Goal: Task Accomplishment & Management: Manage account settings

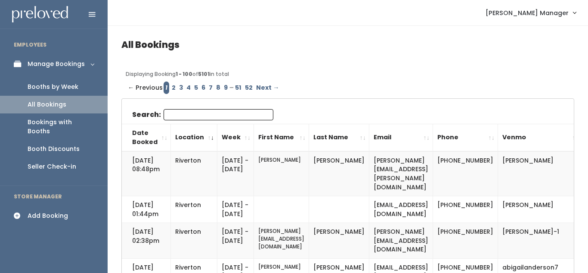
click at [70, 61] on div "Manage Bookings" at bounding box center [56, 63] width 57 height 9
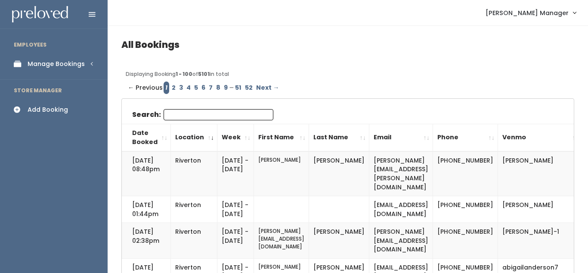
click at [69, 62] on div "Manage Bookings" at bounding box center [56, 63] width 57 height 9
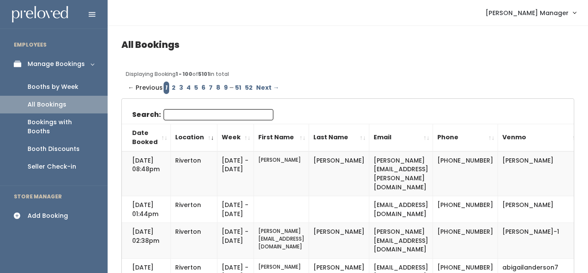
click at [65, 88] on div "Booths by Week" at bounding box center [53, 86] width 51 height 9
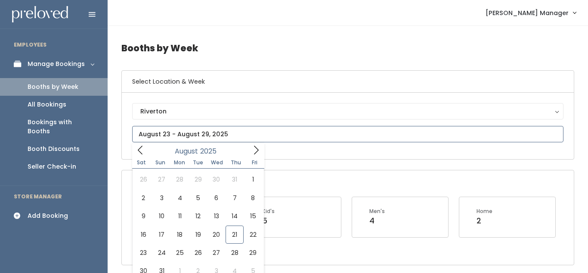
click at [190, 135] on input "text" at bounding box center [348, 134] width 432 height 16
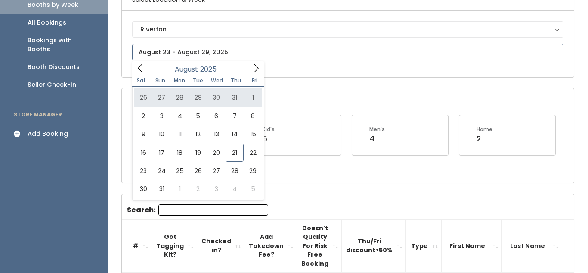
scroll to position [84, 0]
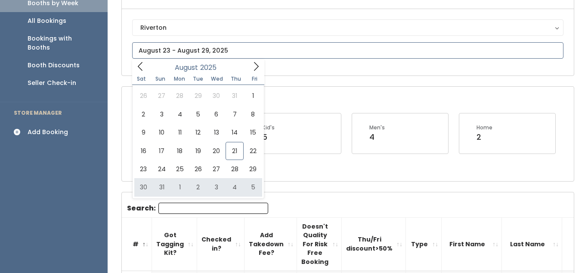
type input "August 30 to September 5"
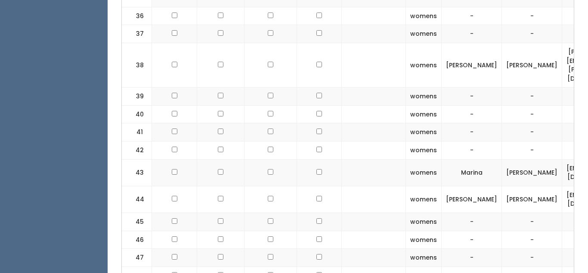
scroll to position [1364, 0]
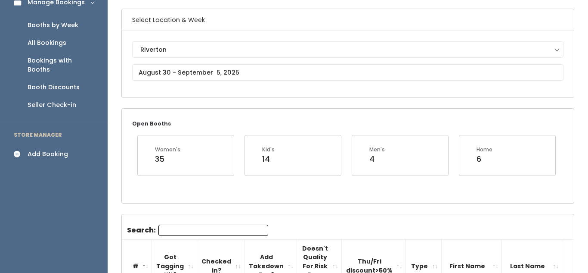
scroll to position [62, 0]
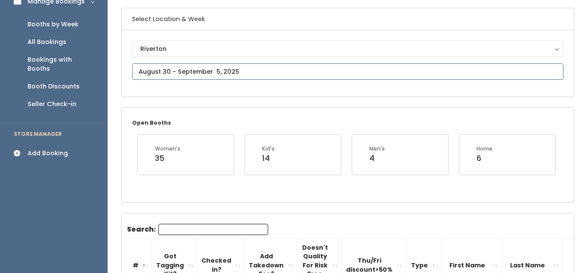
click at [228, 75] on input "text" at bounding box center [348, 71] width 432 height 16
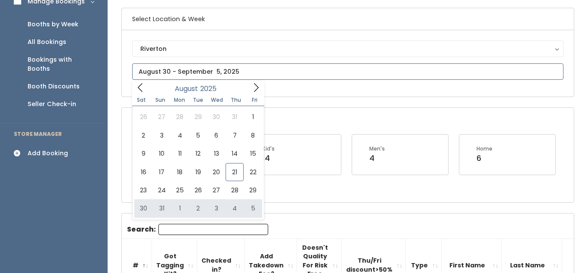
type input "[DATE] to [DATE]"
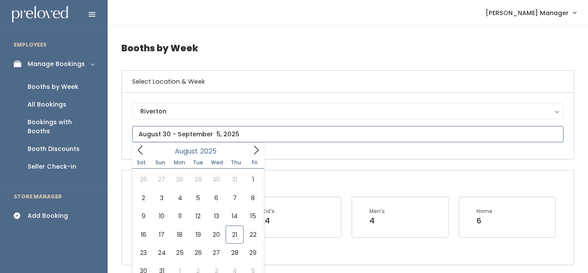
click at [242, 133] on input "text" at bounding box center [348, 134] width 432 height 16
click at [253, 150] on icon at bounding box center [256, 149] width 9 height 9
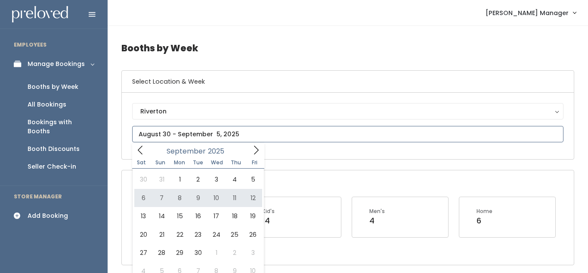
type input "September 6 to September 12"
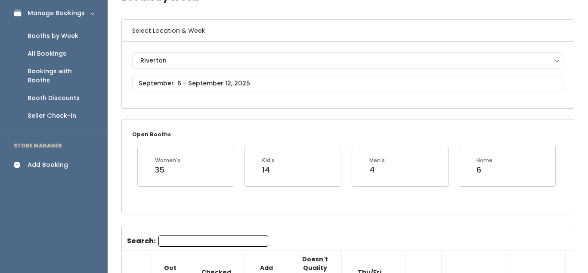
scroll to position [51, 0]
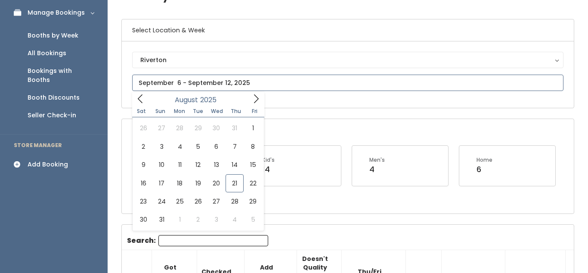
click at [251, 83] on input "text" at bounding box center [348, 83] width 432 height 16
click at [258, 98] on icon at bounding box center [256, 98] width 9 height 9
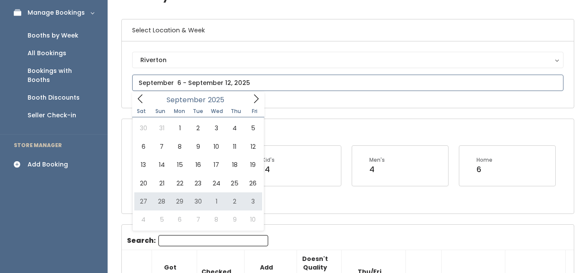
type input "September 27 to October 3"
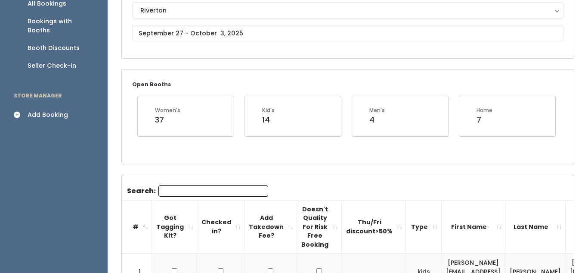
scroll to position [100, 0]
